Goal: Communication & Community: Answer question/provide support

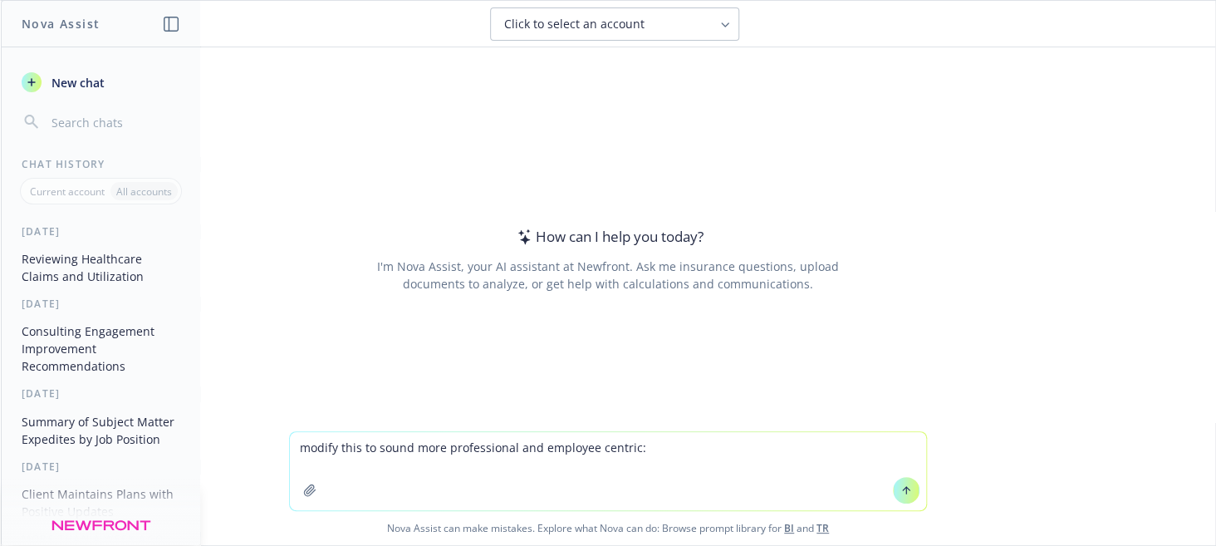
type textarea "modify this to sound more professional and employee centric: Supporting our emp…"
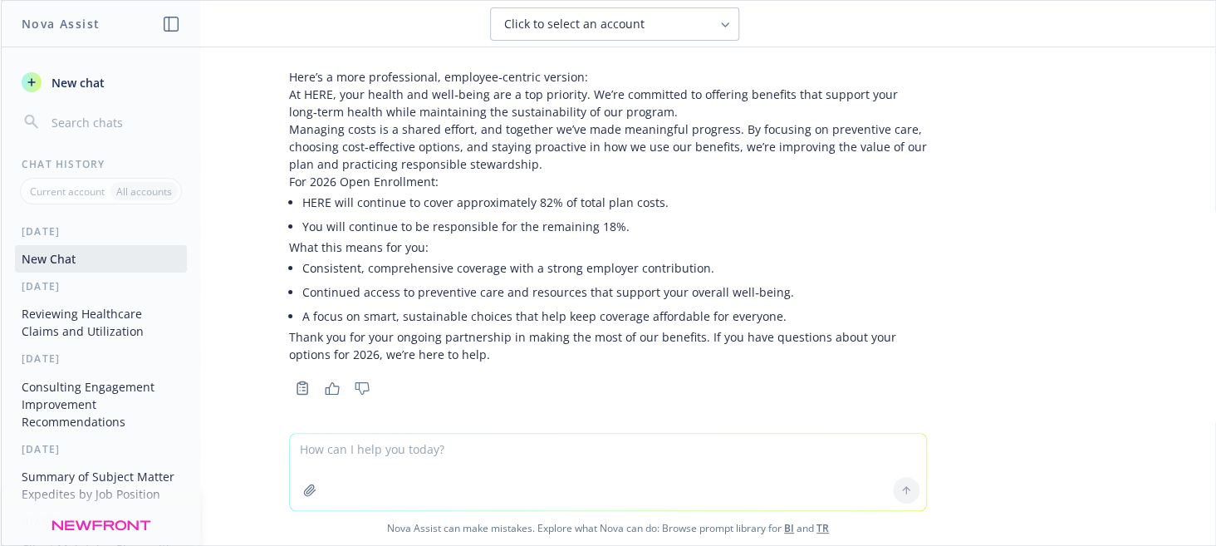
scroll to position [213, 0]
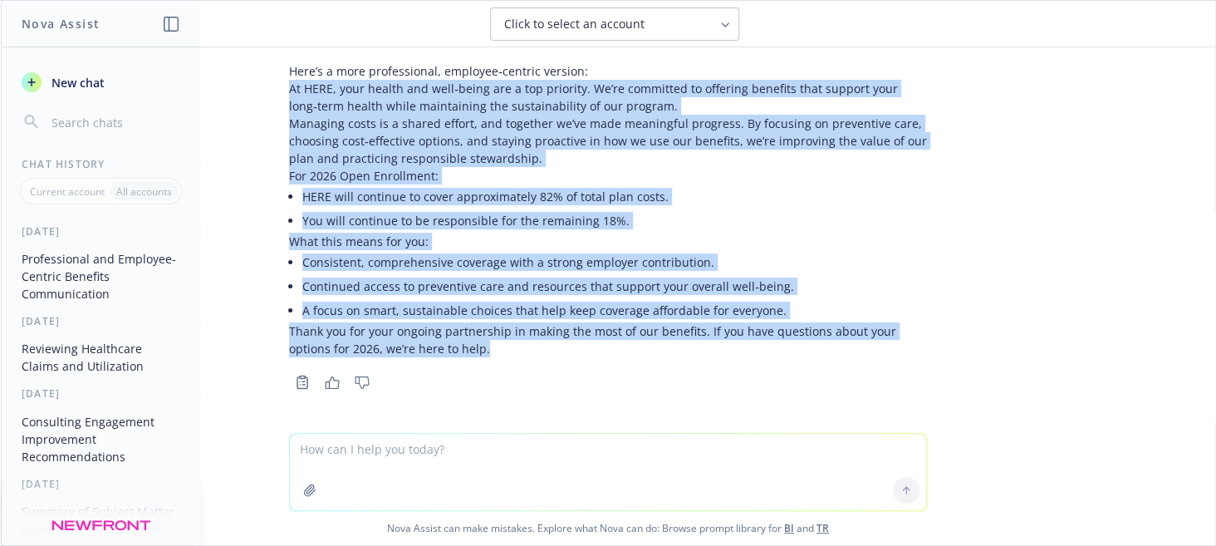
drag, startPoint x: 276, startPoint y: 90, endPoint x: 444, endPoint y: 361, distance: 319.7
click at [444, 361] on div "Here’s a more professional, employee‑centric version: At HERE, your health and …" at bounding box center [608, 210] width 638 height 308
copy div "Lo IPSU, dolo sitame con adip‑elits doe t inc utlabore. Et’do magnaaliq en admi…"
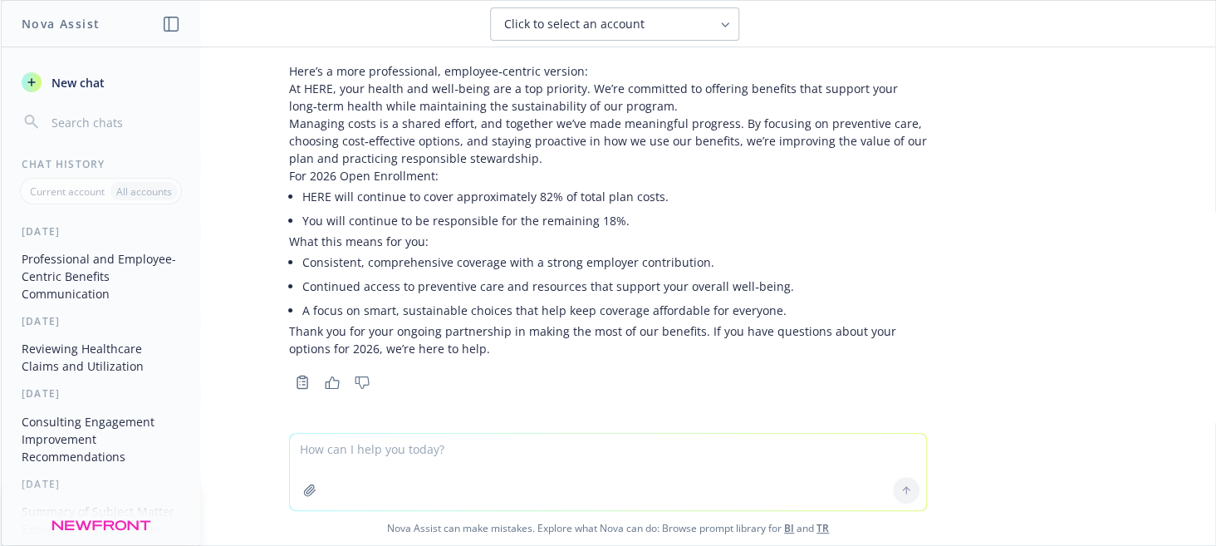
click at [424, 455] on textarea at bounding box center [608, 472] width 636 height 76
paste textarea "GLP-1 medications have become a significant cost factor for healthcare plans. B…"
type textarea "re-do this to keep the the message more positive: GLP-1 medications have become…"
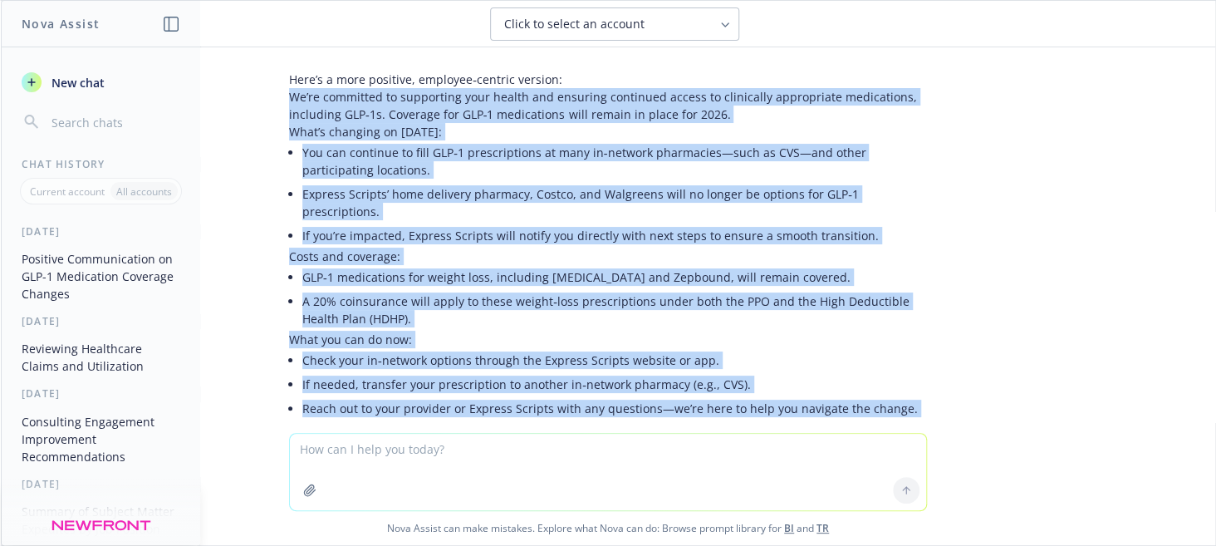
scroll to position [816, 0]
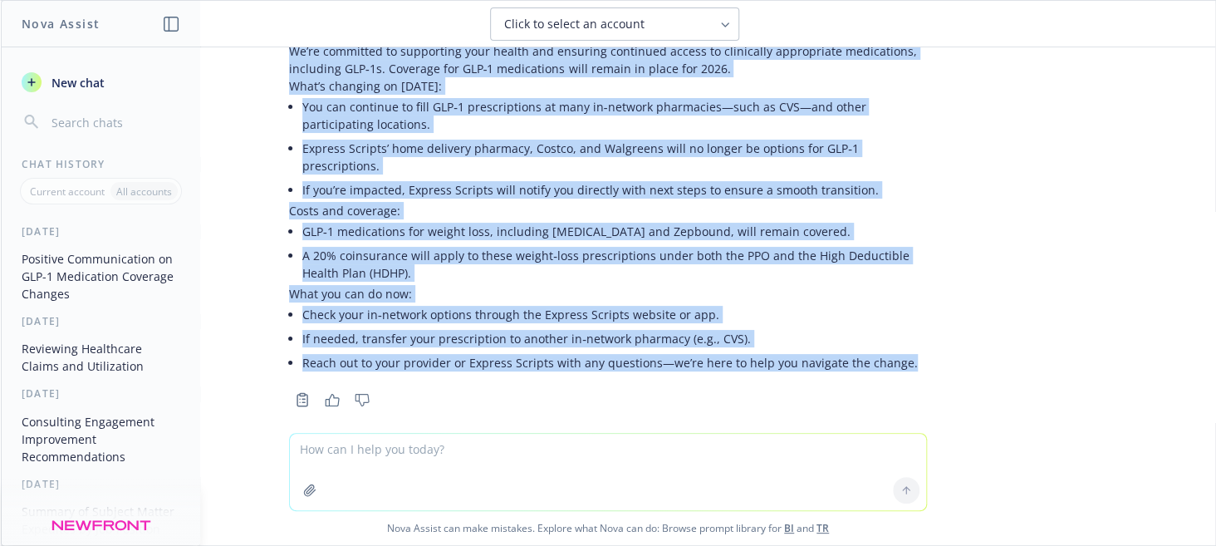
drag, startPoint x: 277, startPoint y: 167, endPoint x: 912, endPoint y: 351, distance: 661.6
click at [912, 351] on div "Here’s a more positive, employee‑centric version: We’re committed to supporting…" at bounding box center [608, 200] width 638 height 350
copy div "Lo’ip dolorsita co adipiscing elit seddoe tem incididu utlaboree dolore ma aliq…"
